Goal: Task Accomplishment & Management: Manage account settings

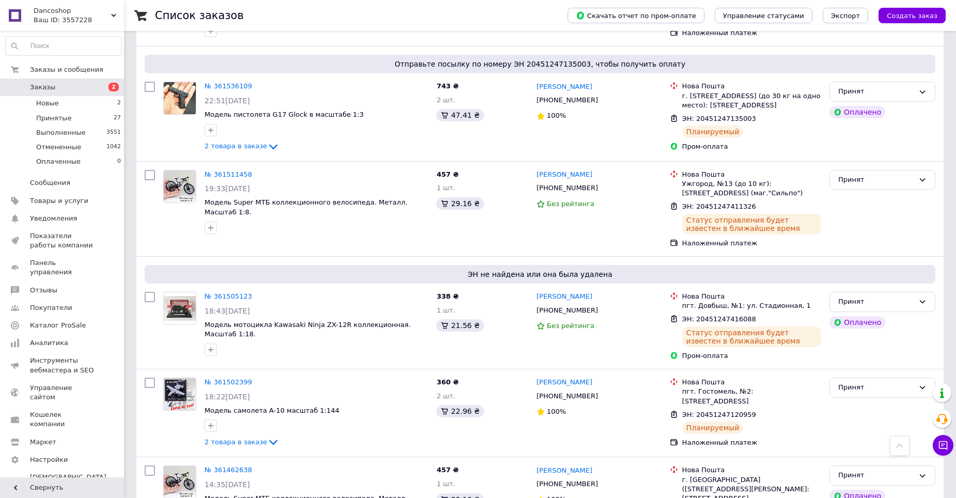
scroll to position [377, 0]
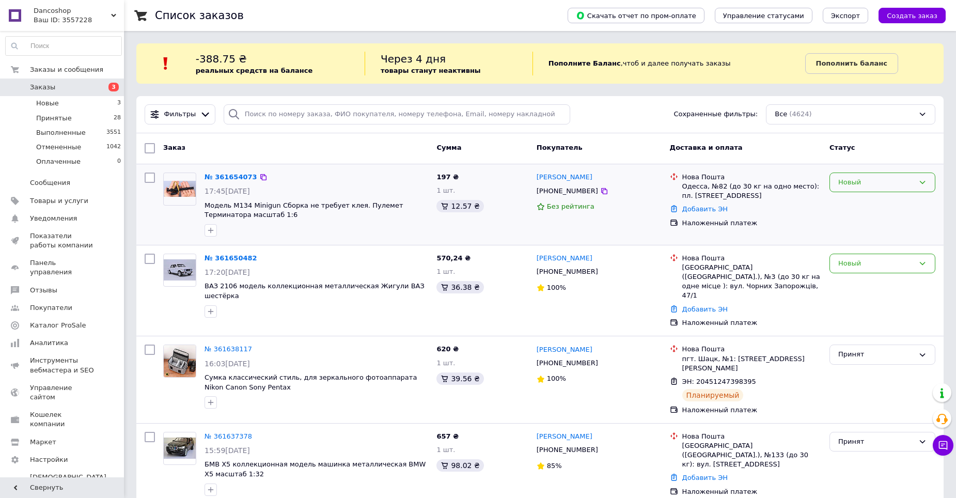
click at [900, 188] on div "Новый" at bounding box center [882, 182] width 106 height 20
click at [867, 208] on li "Принят" at bounding box center [882, 203] width 105 height 19
click at [255, 176] on icon at bounding box center [258, 177] width 6 height 6
click at [255, 178] on icon at bounding box center [258, 177] width 6 height 6
click at [600, 193] on icon at bounding box center [604, 191] width 8 height 8
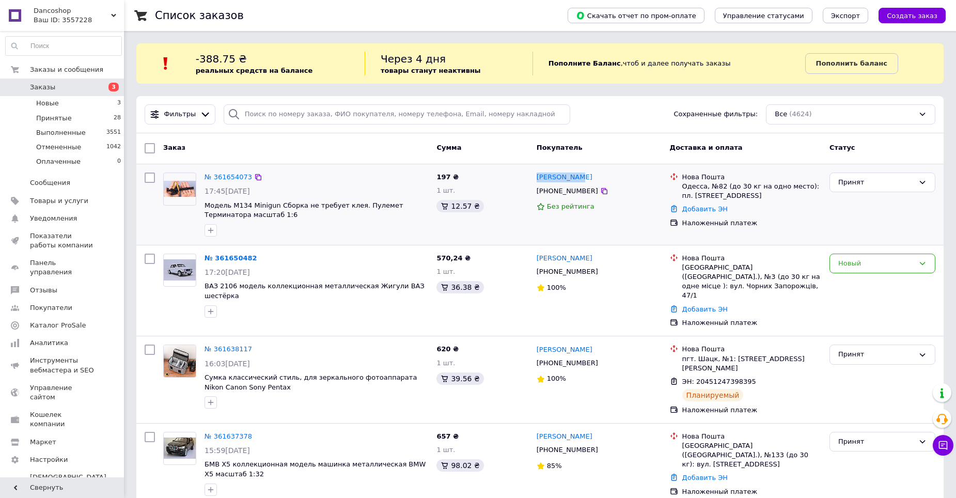
drag, startPoint x: 538, startPoint y: 179, endPoint x: 581, endPoint y: 177, distance: 43.5
copy link "Ганна Бойко"
click at [703, 207] on link "Добавить ЭН" at bounding box center [704, 209] width 45 height 8
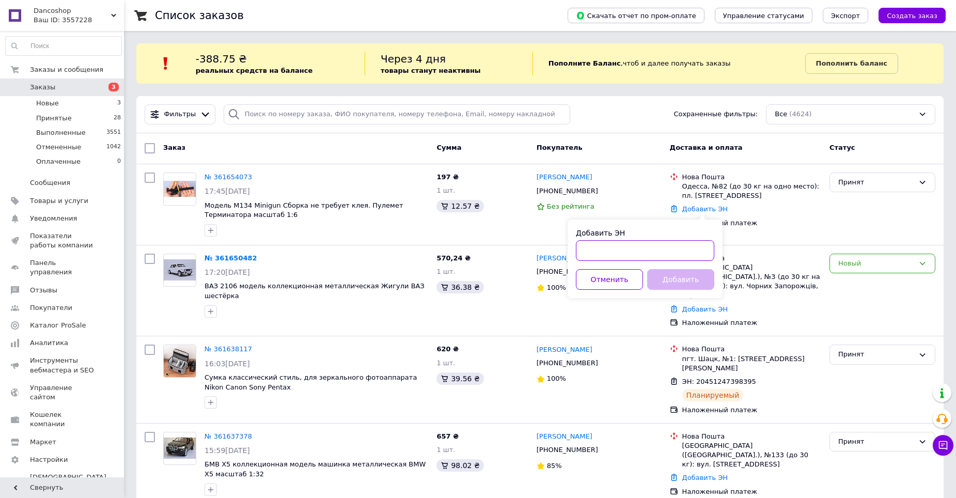
click at [650, 250] on input "Добавить ЭН" at bounding box center [645, 250] width 138 height 21
paste input "20451247444593"
type input "20451247444593"
click at [670, 277] on button "Добавить" at bounding box center [680, 279] width 67 height 21
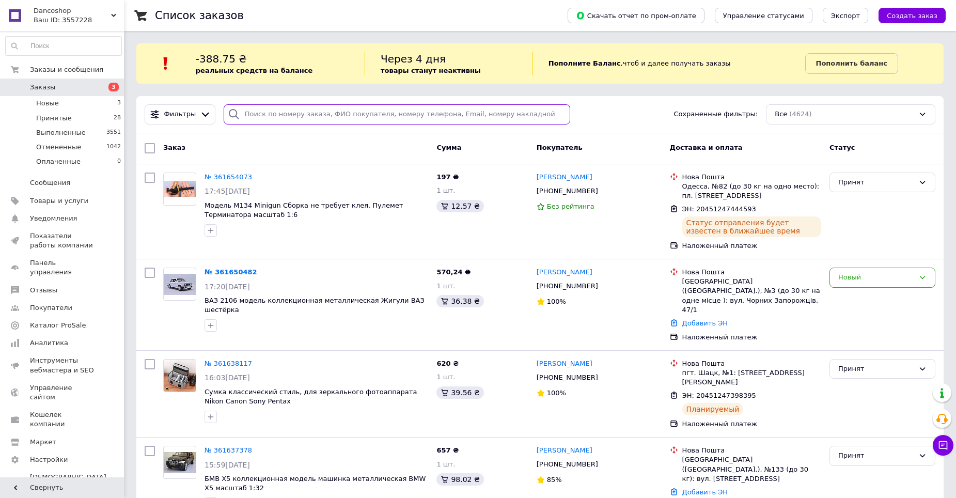
click at [313, 116] on input "search" at bounding box center [397, 114] width 347 height 20
paste input "Інна Тимошенко"
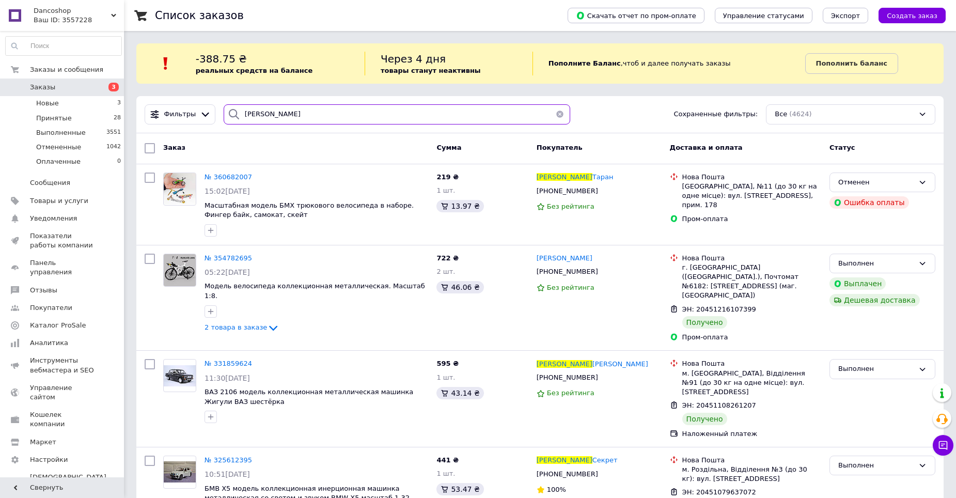
type input "Інна Тимошенко"
click at [555, 115] on button "button" at bounding box center [559, 114] width 21 height 20
